Goal: Navigation & Orientation: Find specific page/section

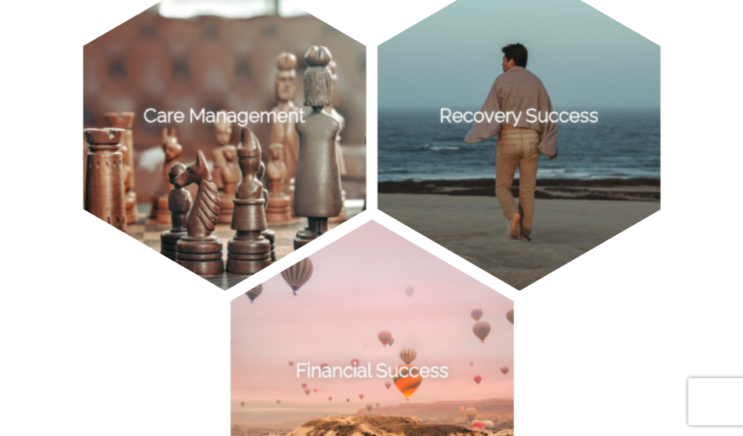
scroll to position [1448, 0]
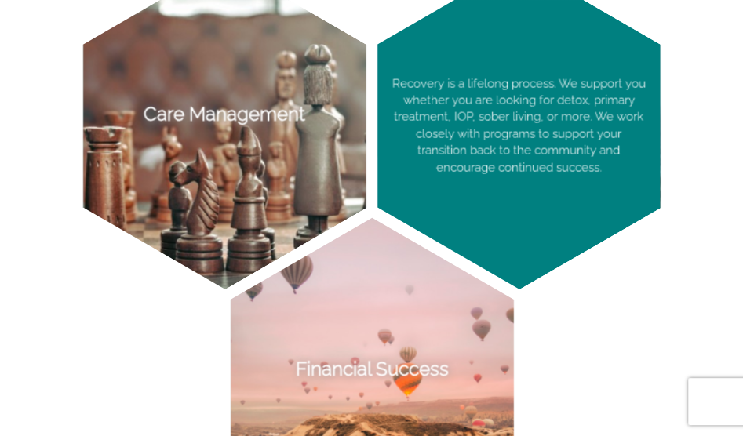
click at [416, 183] on p "Recovery is a lifelong process. We support you whether you are looking for deto…" at bounding box center [518, 126] width 282 height 326
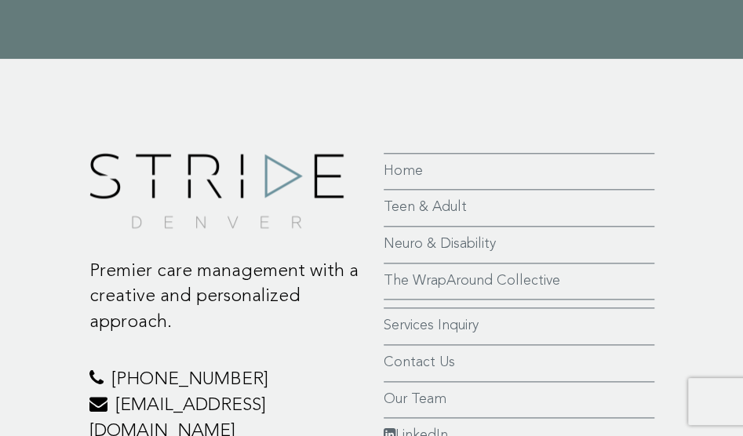
scroll to position [5025, 0]
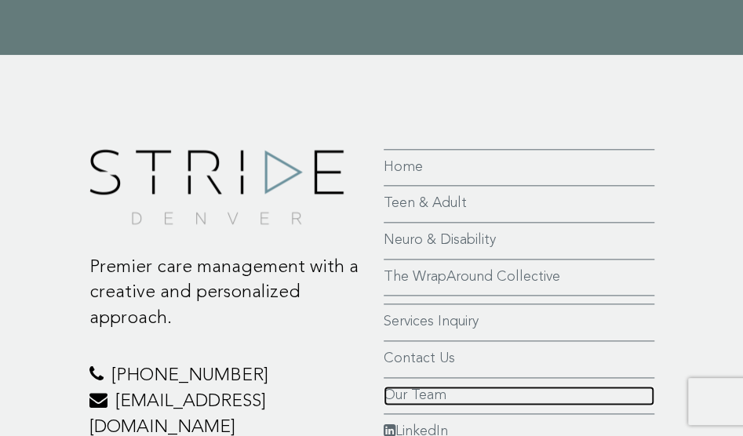
click at [414, 392] on link "Our Team" at bounding box center [519, 396] width 271 height 20
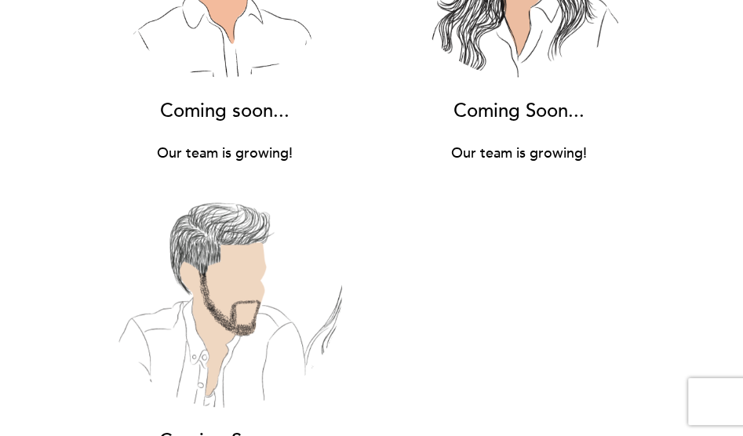
scroll to position [17044, 0]
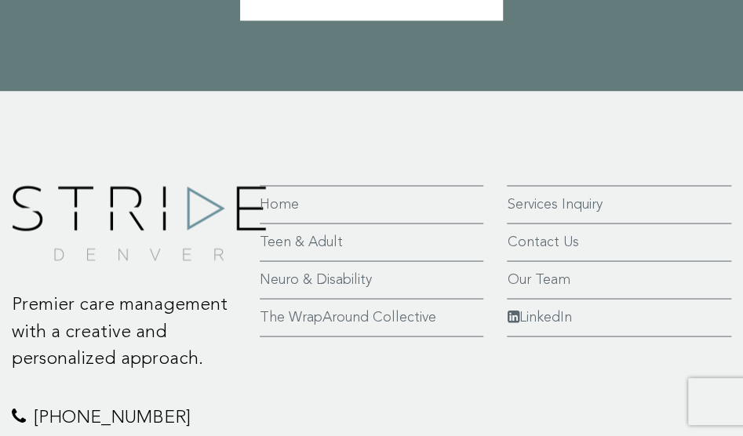
scroll to position [5395, 0]
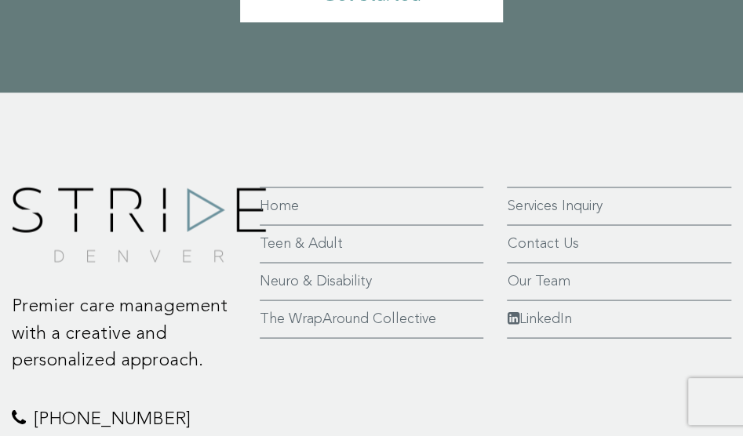
click at [279, 233] on link "Teen & Adult" at bounding box center [372, 243] width 224 height 21
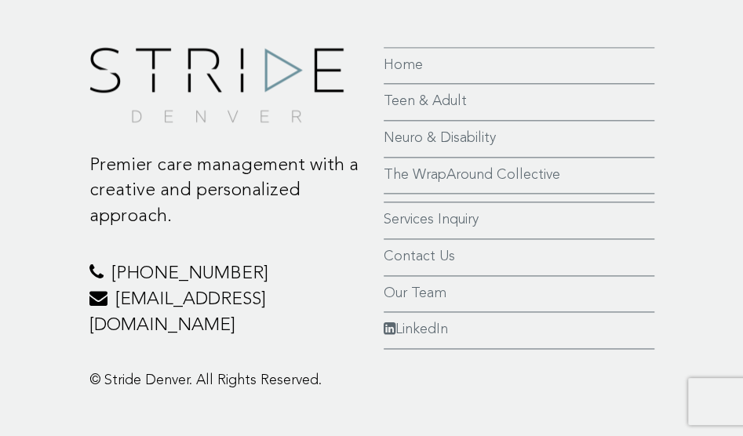
scroll to position [5158, 0]
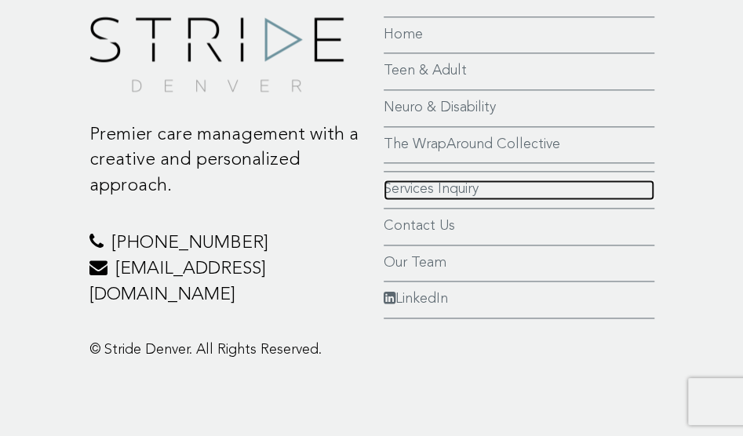
click at [398, 186] on link "Services Inquiry" at bounding box center [519, 190] width 271 height 20
